Goal: Task Accomplishment & Management: Use online tool/utility

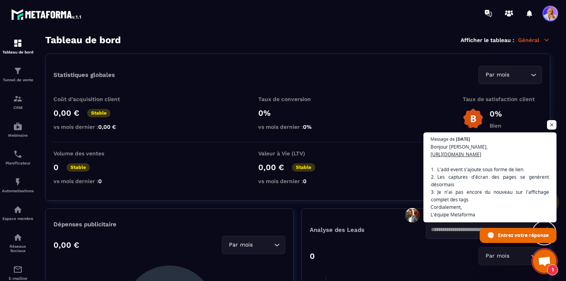
scroll to position [4997, 0]
click at [540, 259] on span "Ouvrir le chat" at bounding box center [544, 261] width 13 height 11
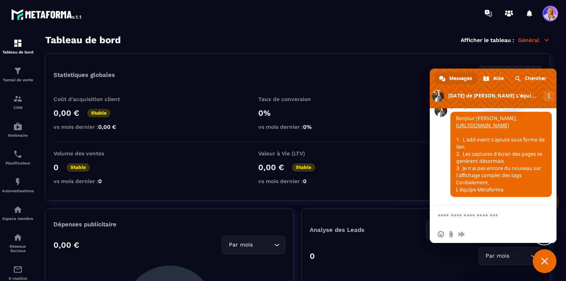
scroll to position [5041, 0]
click at [490, 129] on link "[URL][DOMAIN_NAME]" at bounding box center [482, 125] width 53 height 7
click at [11, 72] on div "Tunnel de vente" at bounding box center [18, 74] width 32 height 16
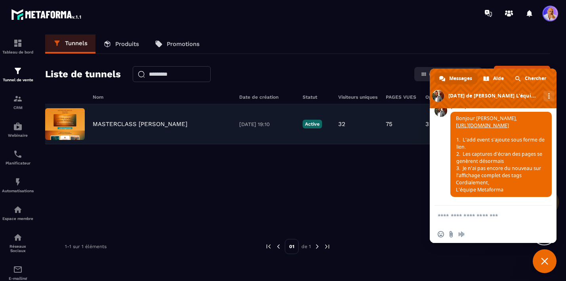
click at [126, 126] on p "MASTERCLASS [PERSON_NAME]" at bounding box center [140, 123] width 95 height 7
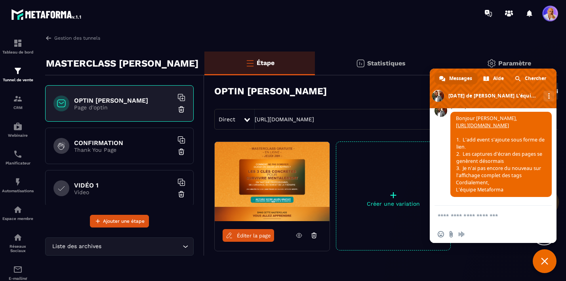
click at [147, 145] on h6 "CONFIRMATION" at bounding box center [123, 143] width 99 height 8
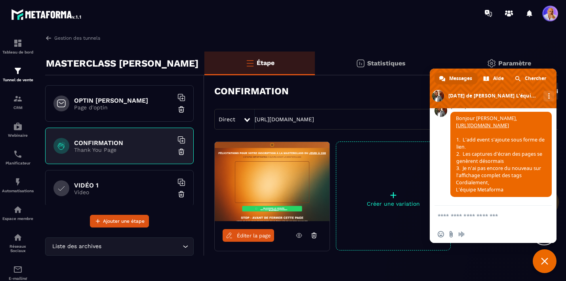
click at [248, 236] on span "Éditer la page" at bounding box center [254, 235] width 34 height 6
